Goal: Task Accomplishment & Management: Complete application form

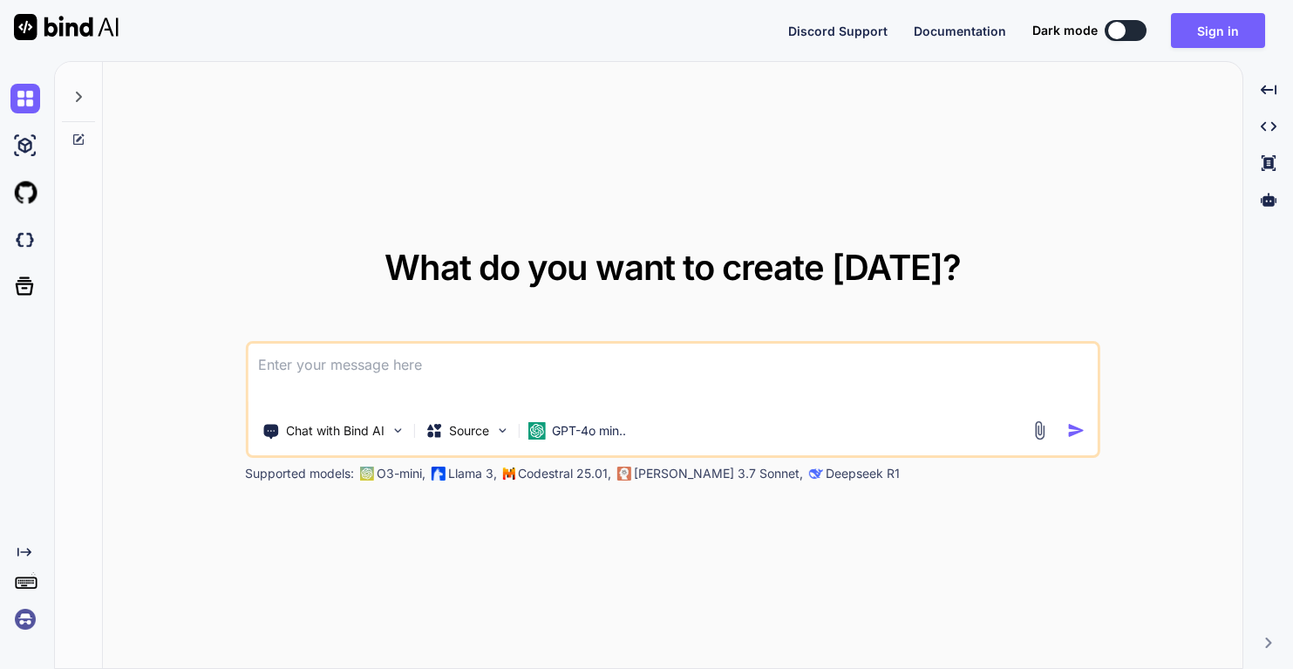
click at [732, 117] on div "What do you want to create [DATE]? Chat with Bind AI Source GPT-4o min.. Suppor…" at bounding box center [672, 366] width 1139 height 608
click at [21, 146] on img at bounding box center [25, 146] width 30 height 30
type textarea "x"
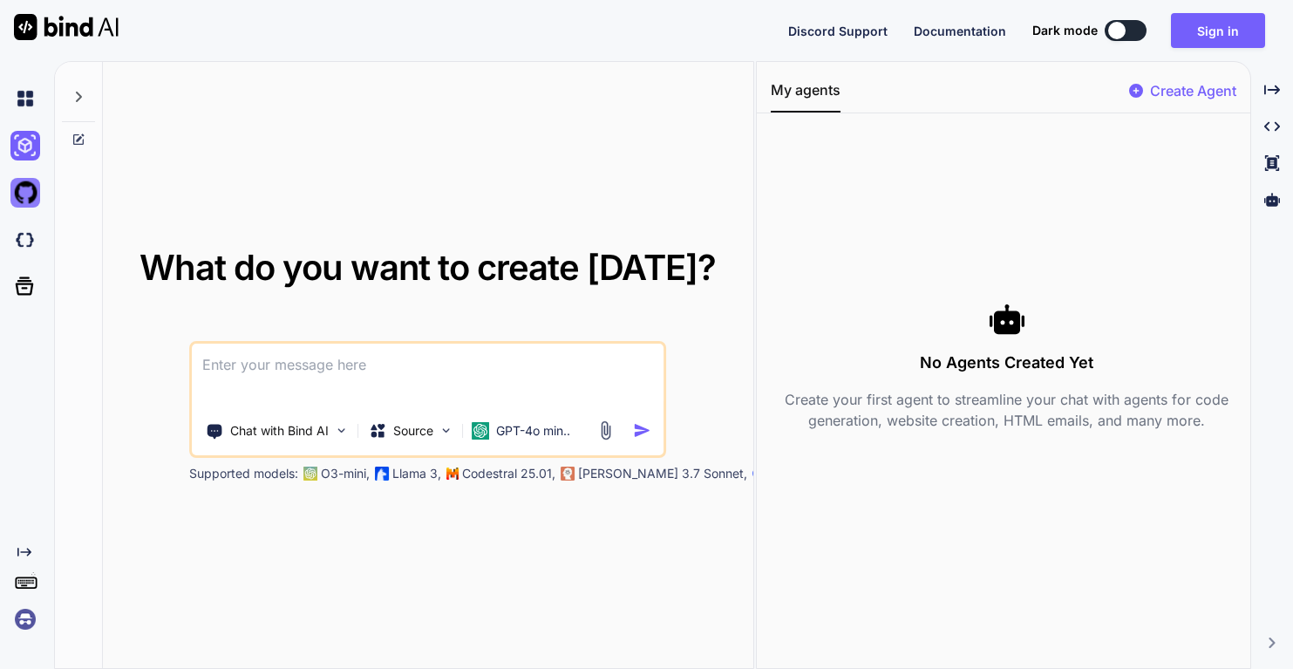
click at [20, 188] on img at bounding box center [25, 193] width 30 height 30
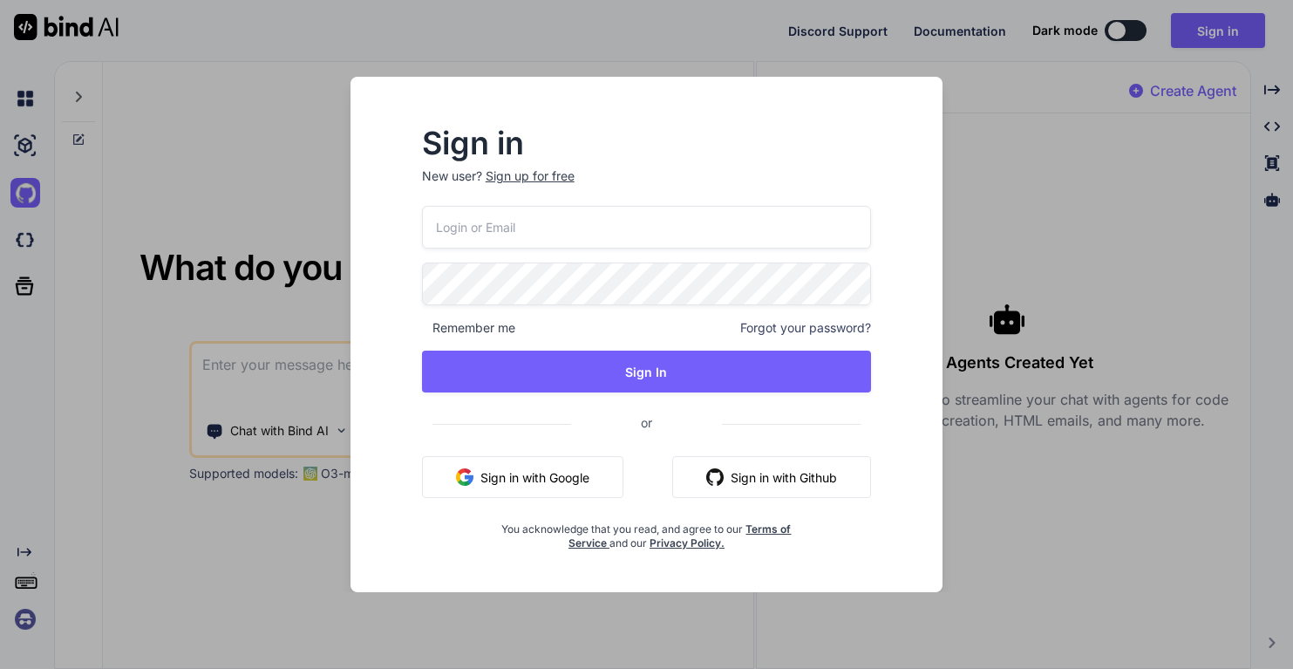
click at [26, 227] on div "Sign in New user? Sign up for free Remember me Forgot your password? Sign In or…" at bounding box center [646, 334] width 1293 height 669
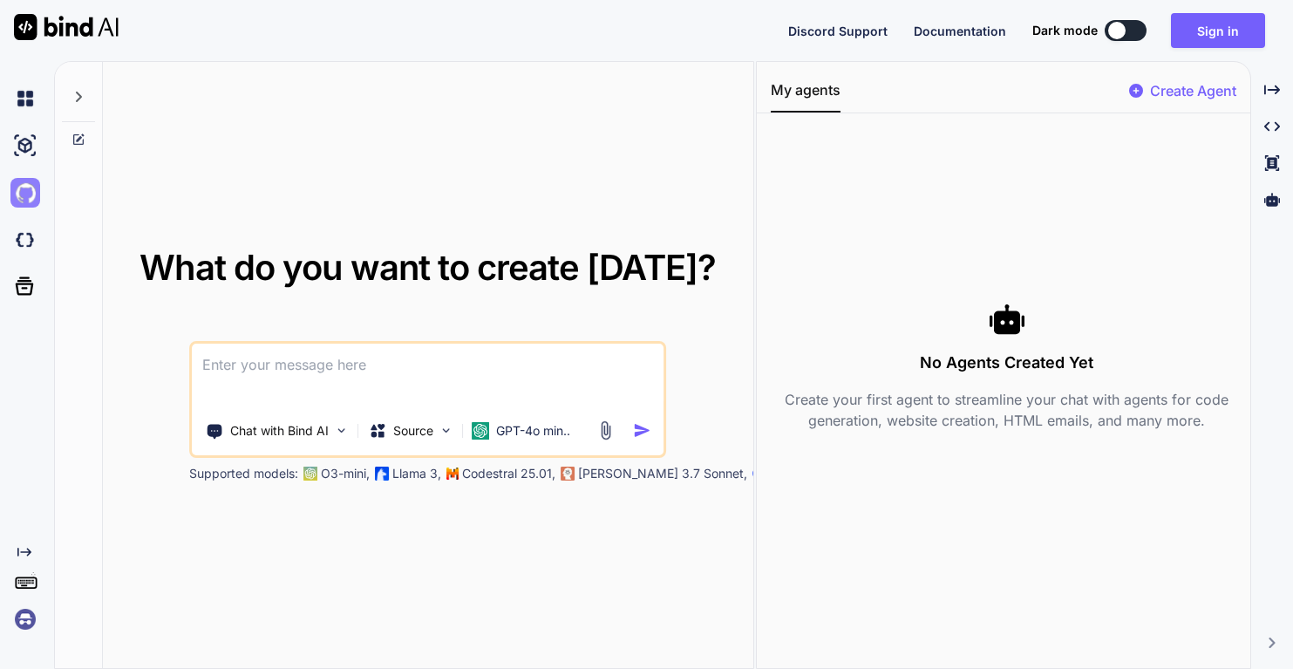
click at [25, 191] on img at bounding box center [25, 193] width 30 height 30
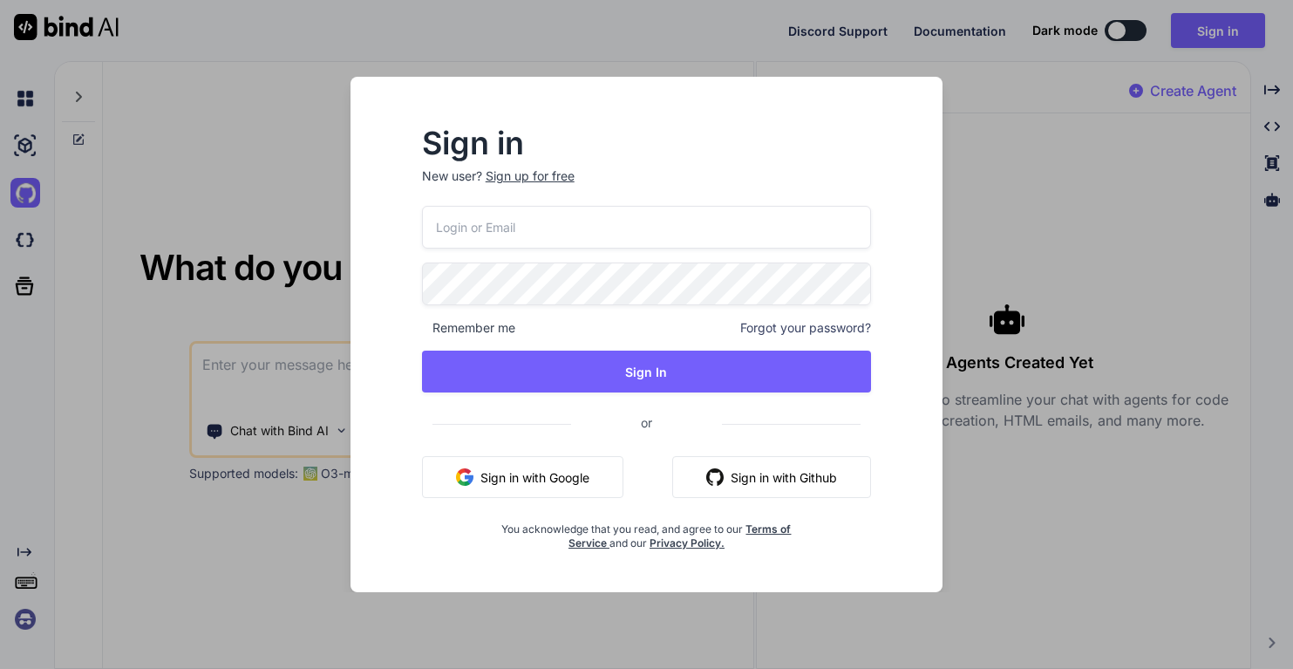
click at [610, 211] on input "email" at bounding box center [647, 227] width 450 height 43
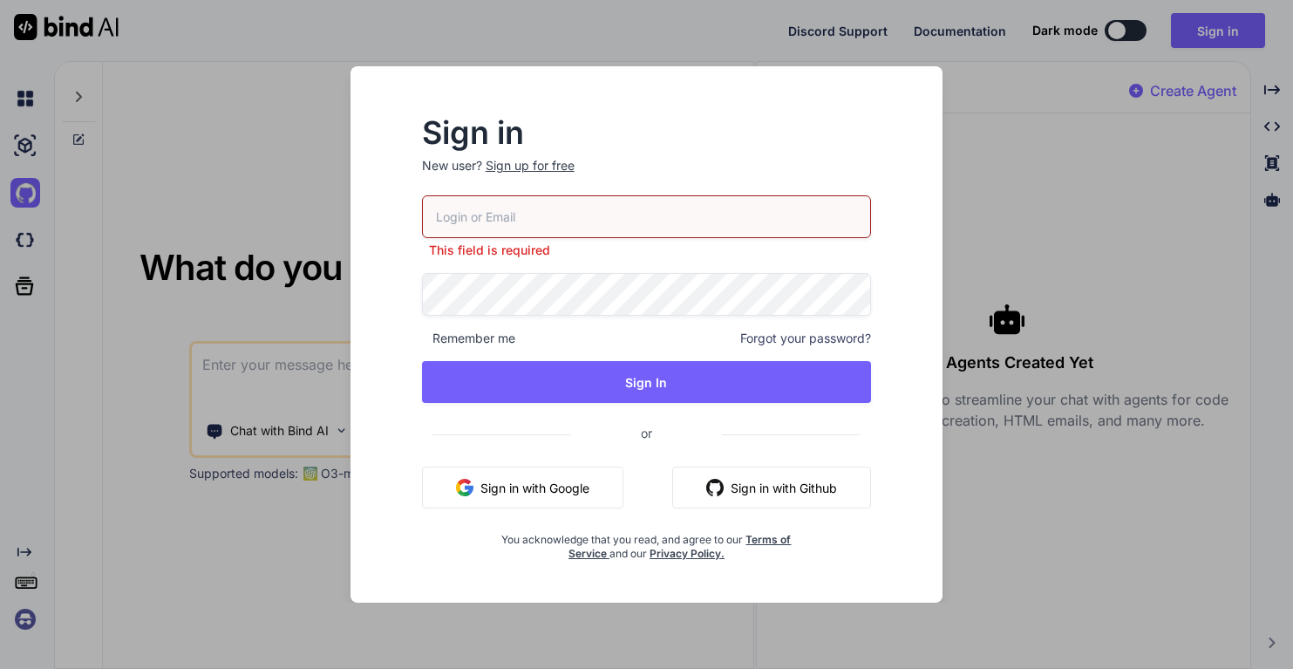
click at [551, 166] on div "Sign in New user? Sign up for free" at bounding box center [647, 157] width 450 height 77
click at [551, 166] on div "Sign up for free" at bounding box center [529, 165] width 89 height 17
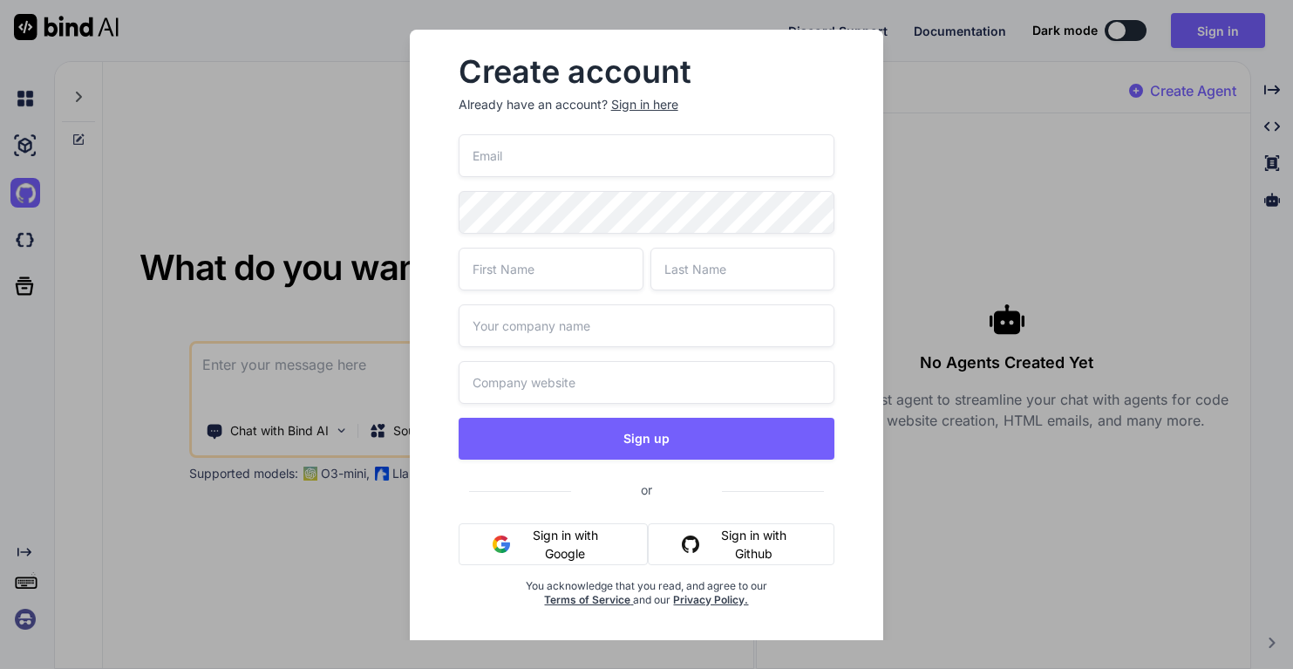
click at [551, 166] on input "email" at bounding box center [646, 155] width 377 height 43
type input "greenjoshua@hotmail.com"
type input "Joshua"
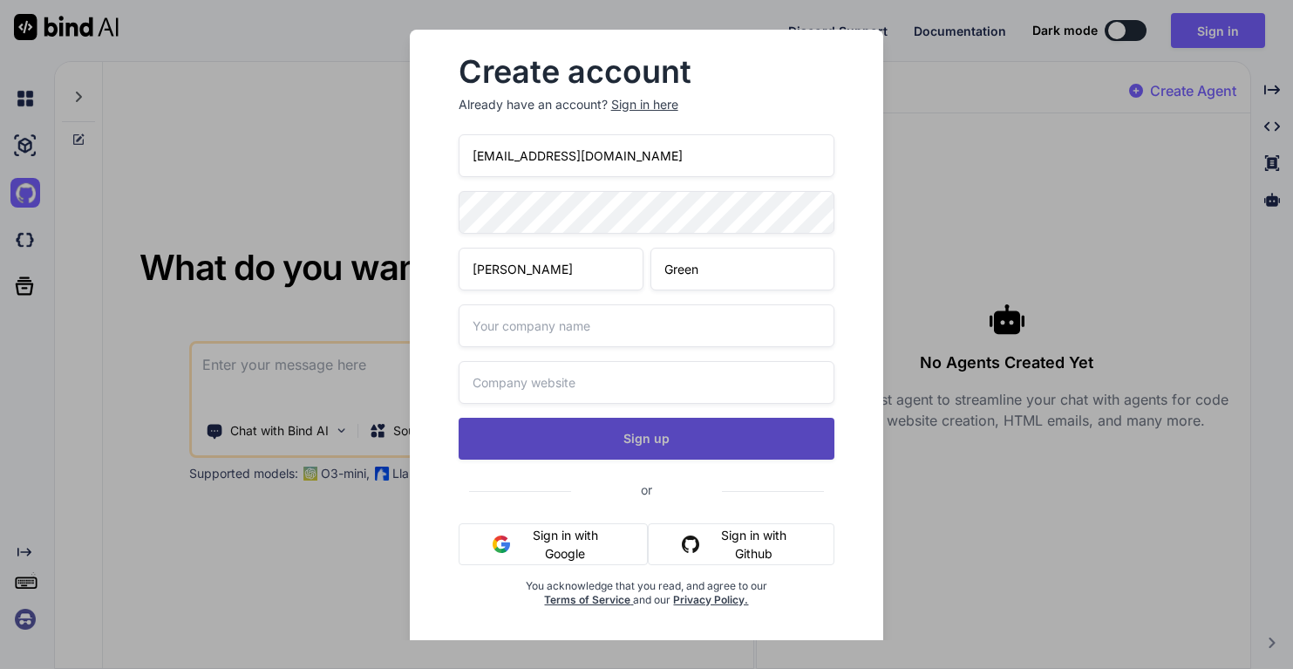
type input "Green"
click at [524, 448] on button "Sign up" at bounding box center [646, 438] width 377 height 42
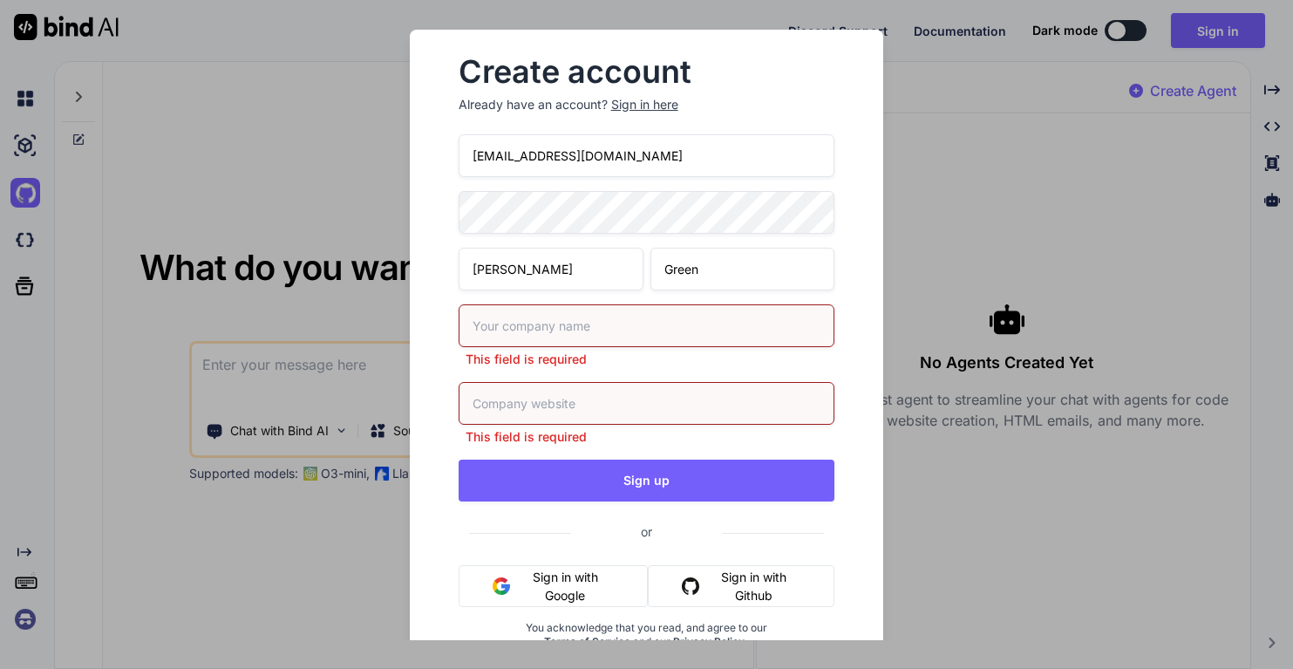
click at [529, 292] on div "greenjoshua@hotmail.com Joshua Green This field is required This field is requi…" at bounding box center [646, 412] width 377 height 556
click at [533, 322] on input "text" at bounding box center [646, 325] width 377 height 43
type input "Green Digital Network"
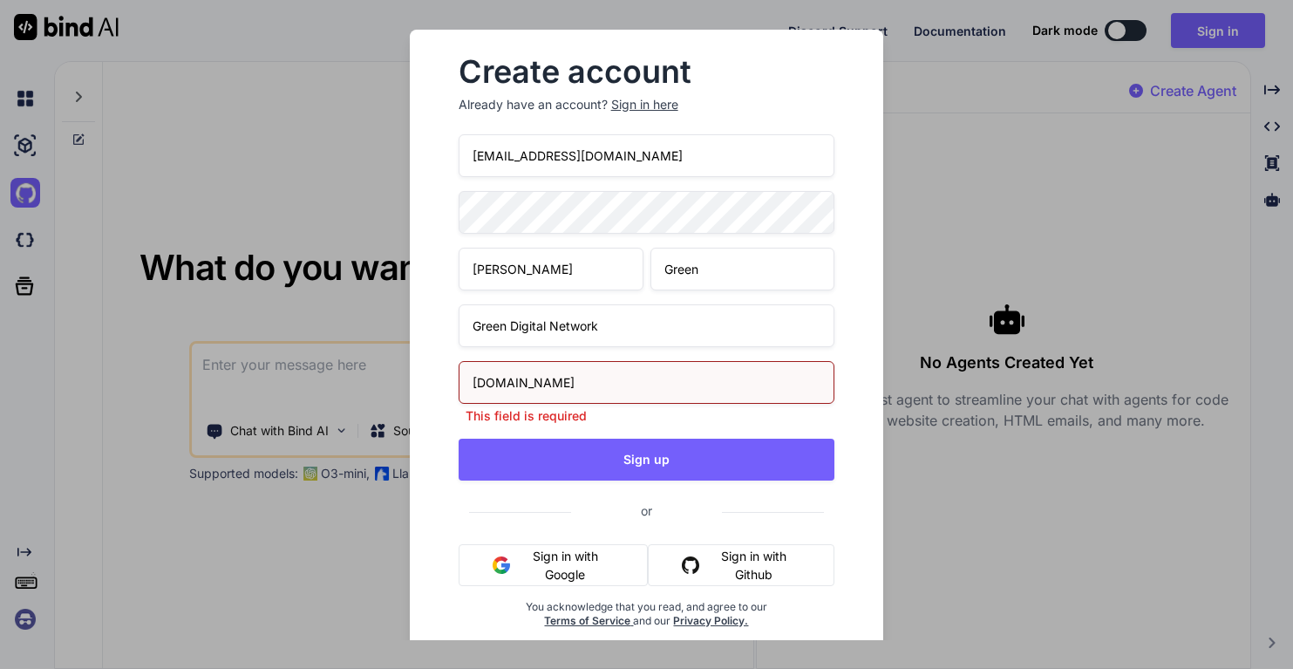
type input "greenxvii.com"
click at [594, 460] on div "greenjoshua@hotmail.com Joshua Green Green Digital Network greenxvii.com This f…" at bounding box center [646, 401] width 377 height 535
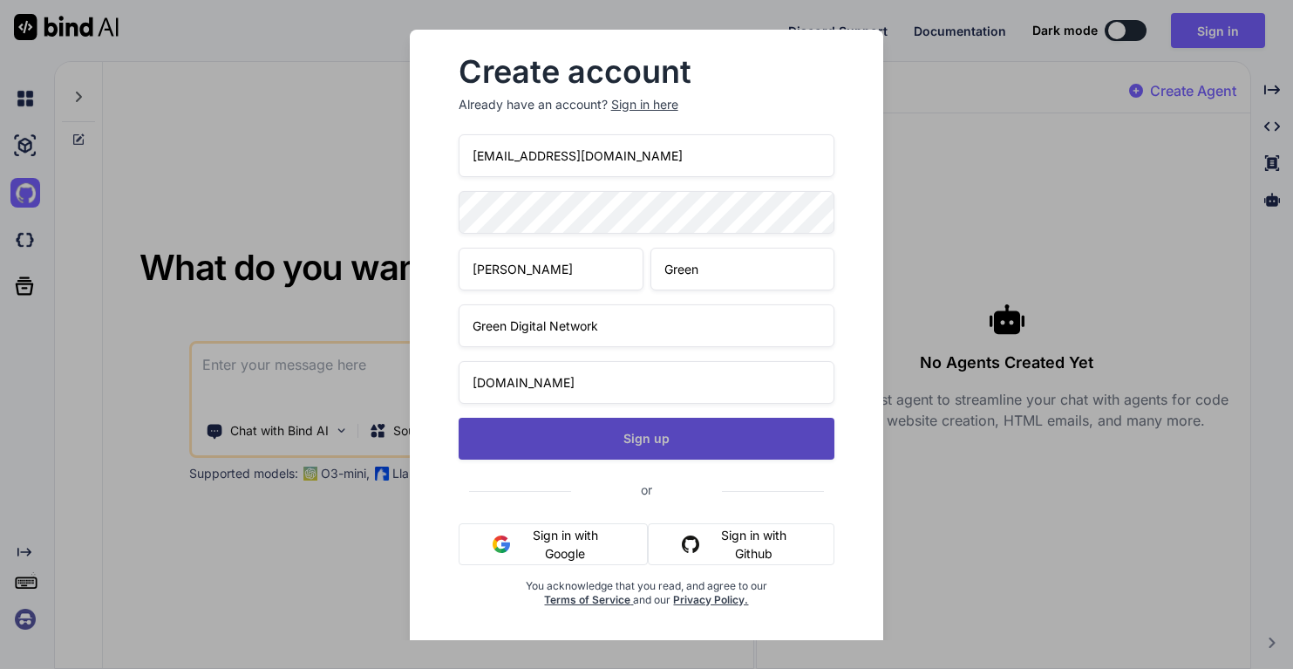
click at [601, 438] on button "Sign up" at bounding box center [646, 438] width 377 height 42
type textarea "x"
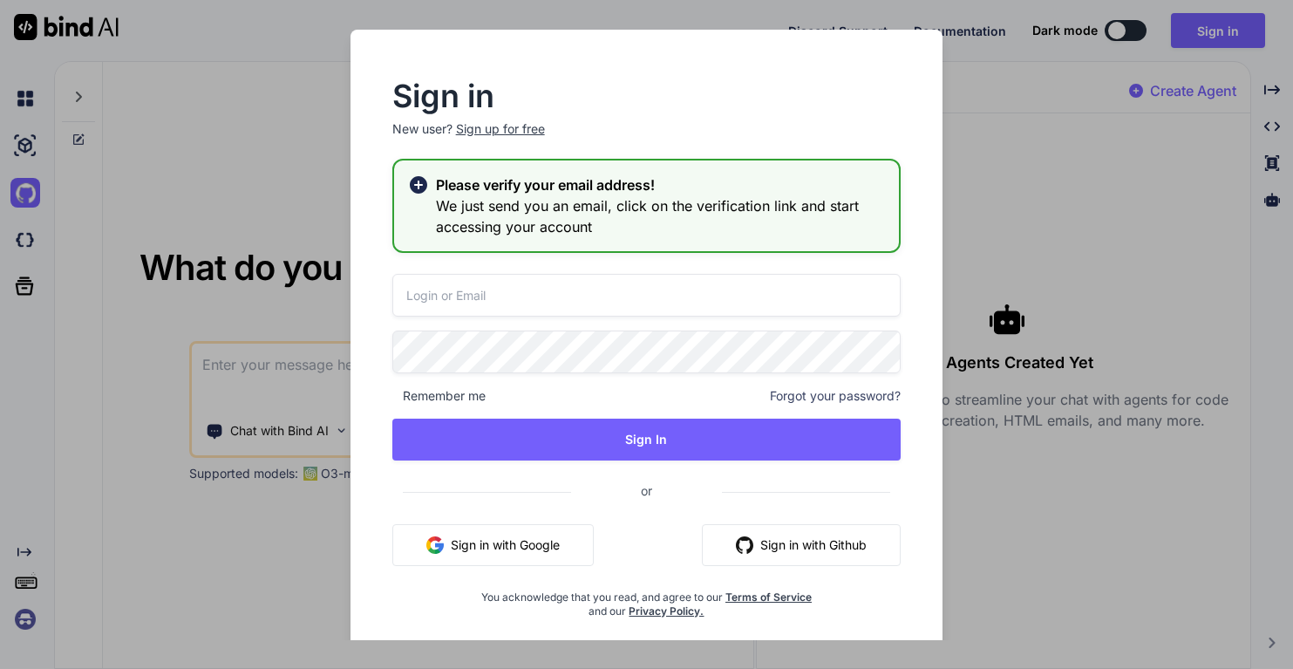
type input "greenjoshua@hotmail.com"
